Goal: Find specific page/section: Find specific page/section

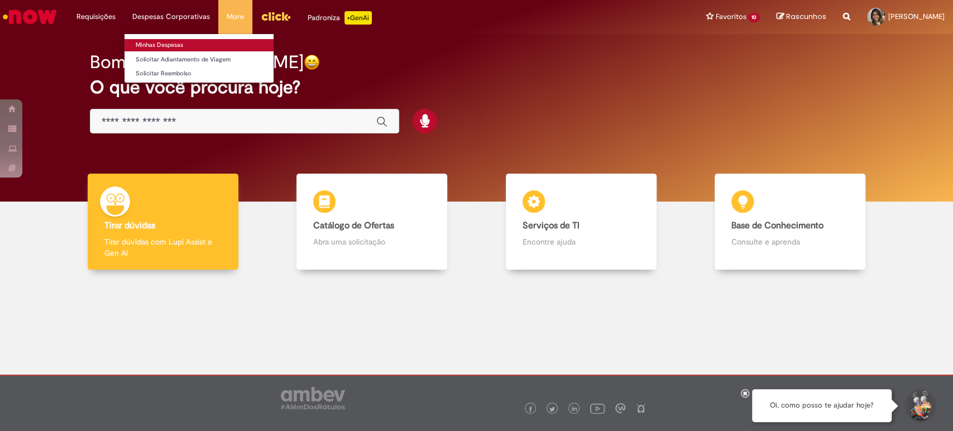
click at [179, 46] on link "Minhas Despesas" at bounding box center [199, 45] width 149 height 12
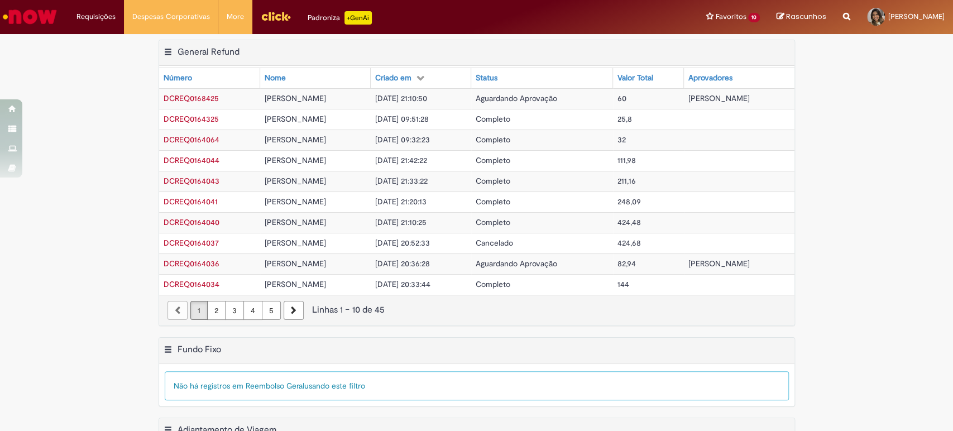
click at [882, 125] on div "Exportar como PDF Exportar como Excel Exportar como CSV General Refund Tabela -…" at bounding box center [476, 189] width 953 height 298
click at [41, 17] on img "Ir para a Homepage" at bounding box center [30, 17] width 58 height 22
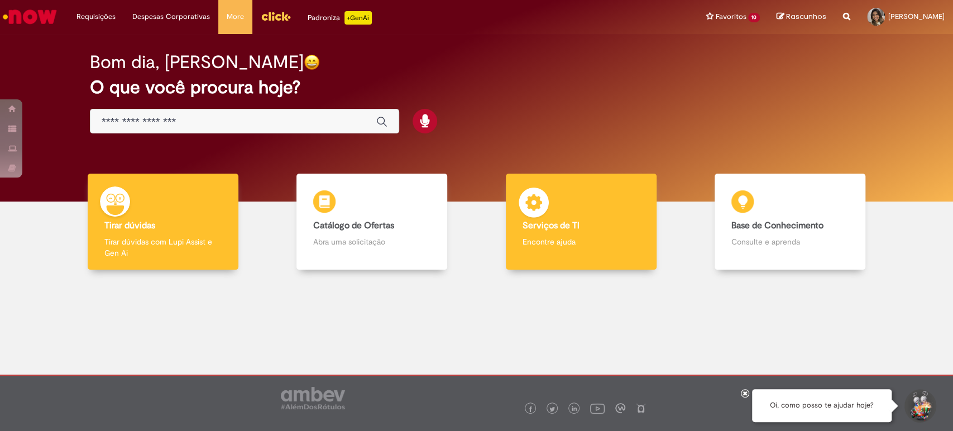
click at [538, 216] on img at bounding box center [534, 205] width 34 height 34
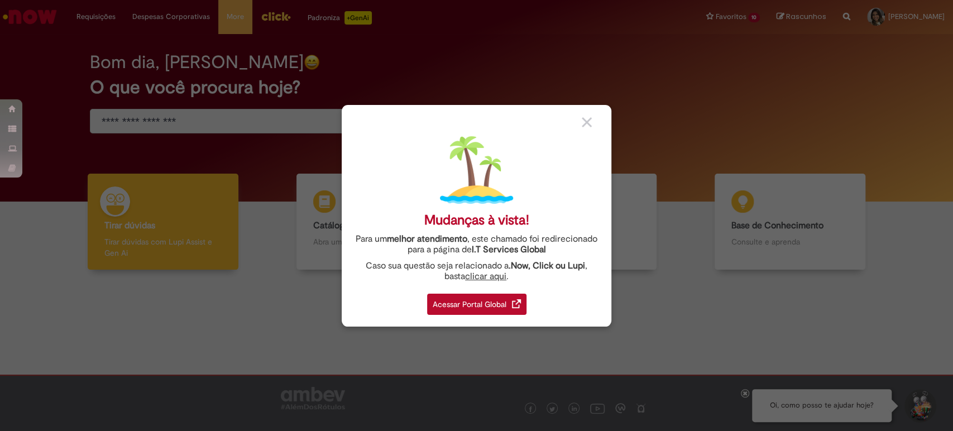
click at [457, 299] on div "Acessar Portal Global" at bounding box center [476, 304] width 99 height 21
